Goal: Find specific page/section: Find specific page/section

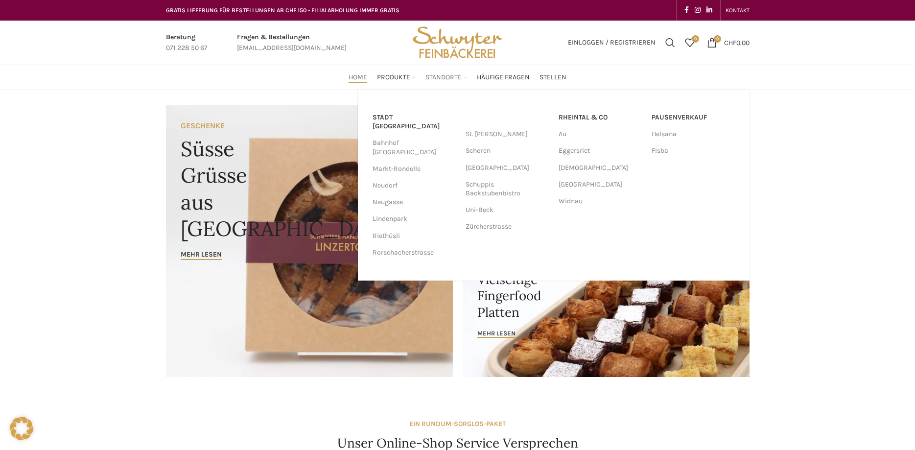
click at [442, 81] on span "Standorte" at bounding box center [443, 77] width 36 height 9
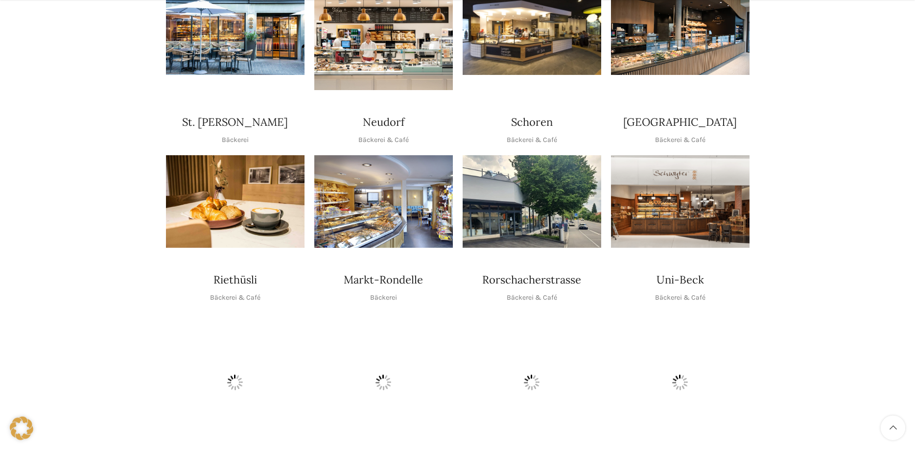
scroll to position [300, 0]
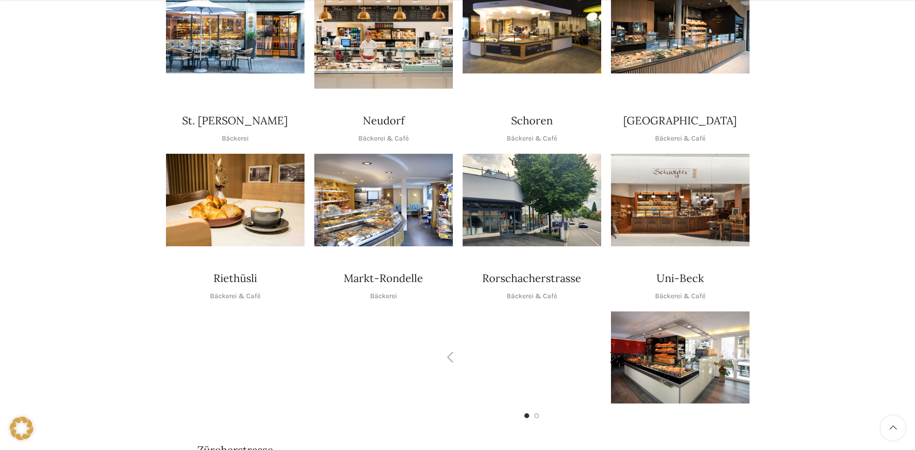
click at [518, 329] on img "1 / 2" at bounding box center [531, 357] width 138 height 92
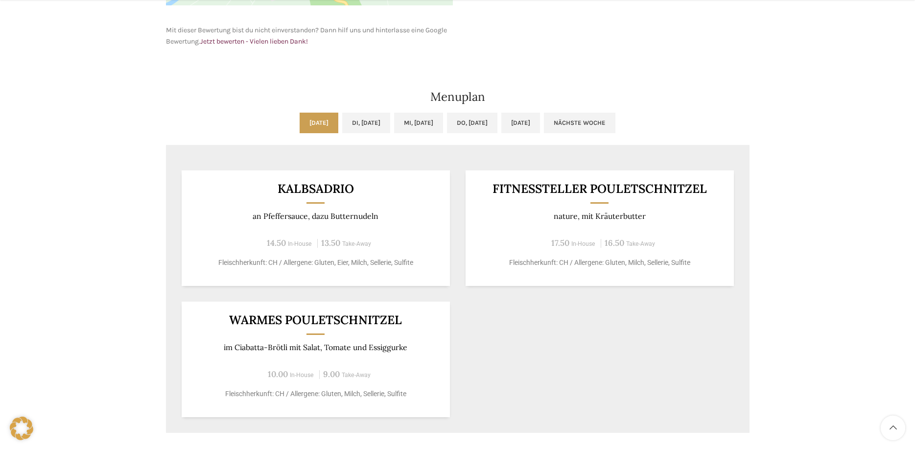
scroll to position [499, 0]
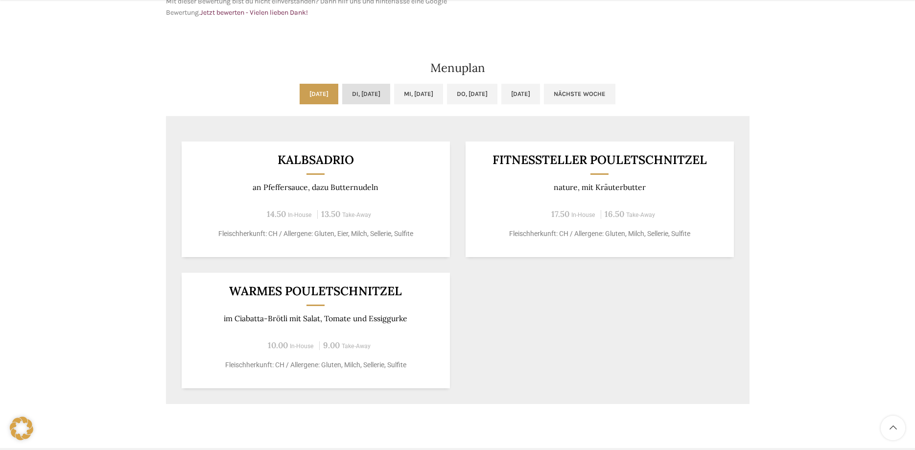
click at [364, 95] on link "Di, [DATE]" at bounding box center [366, 94] width 48 height 21
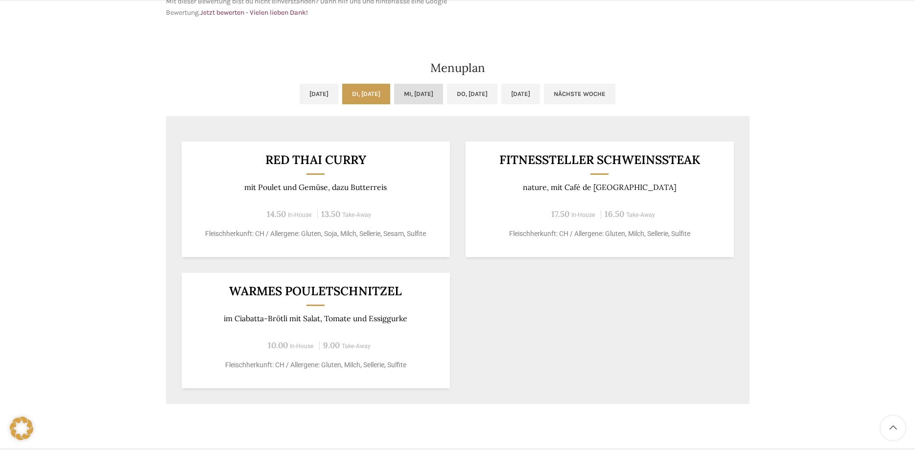
click at [425, 96] on link "Mi, [DATE]" at bounding box center [418, 94] width 49 height 21
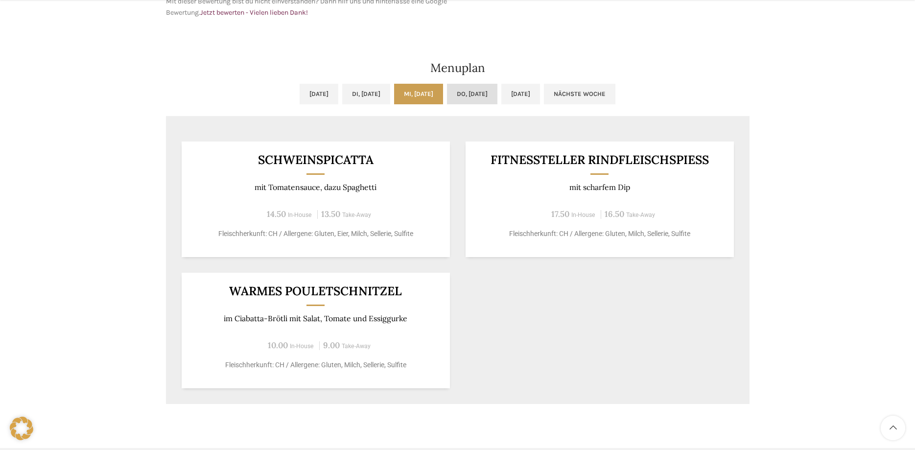
click at [497, 98] on link "Do, [DATE]" at bounding box center [472, 94] width 50 height 21
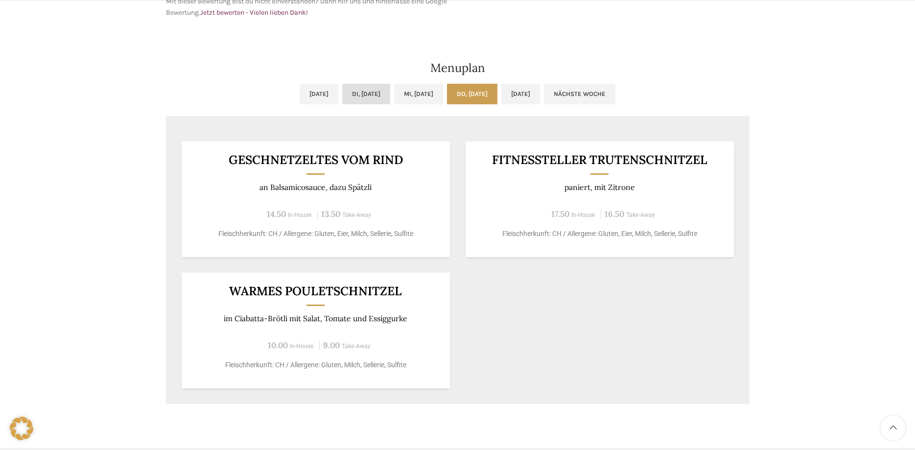
click at [366, 96] on link "Di, [DATE]" at bounding box center [366, 94] width 48 height 21
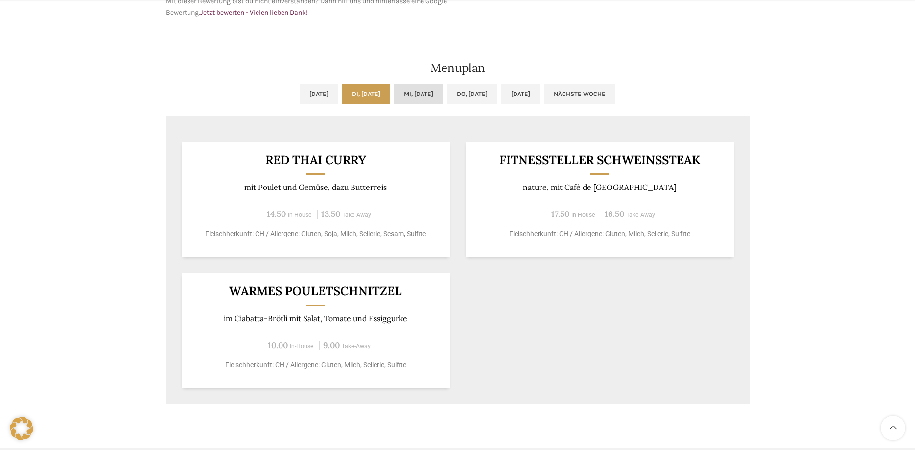
click at [421, 94] on link "Mi, [DATE]" at bounding box center [418, 94] width 49 height 21
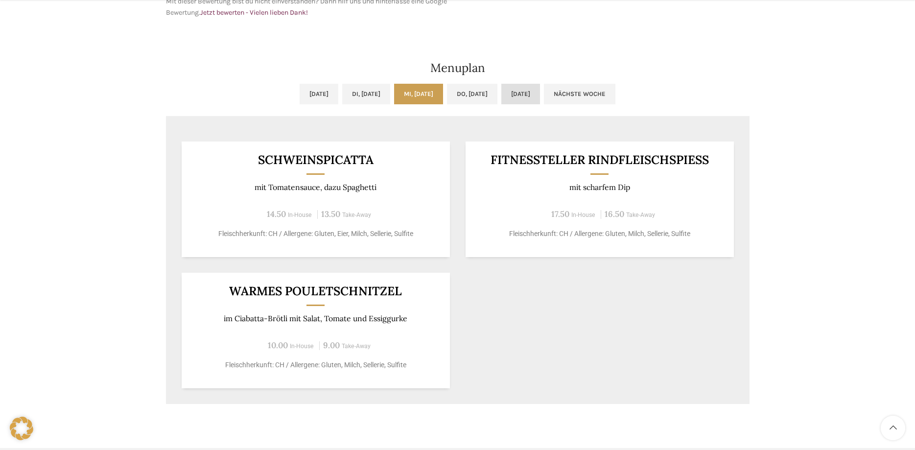
click at [540, 97] on link "[DATE]" at bounding box center [520, 94] width 39 height 21
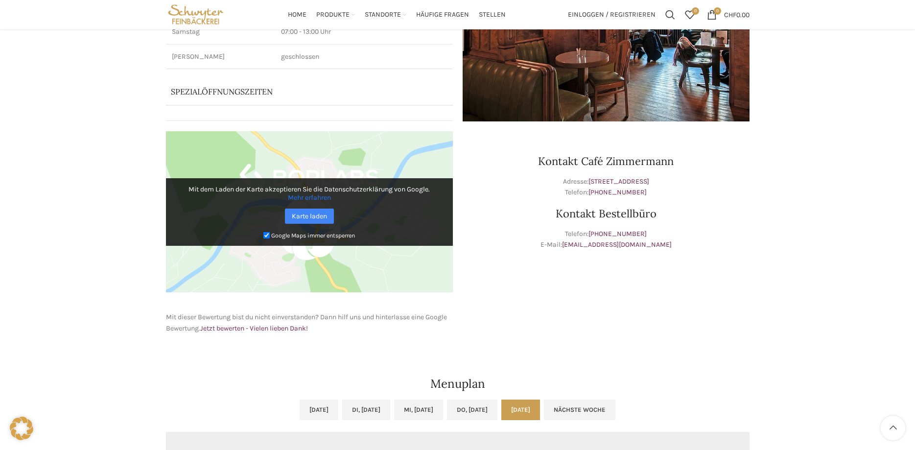
scroll to position [0, 0]
